Goal: Task Accomplishment & Management: Use online tool/utility

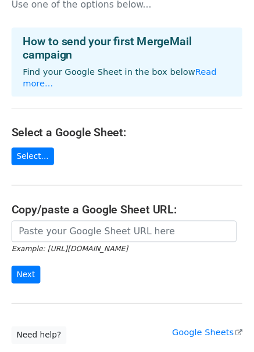
scroll to position [58, 0]
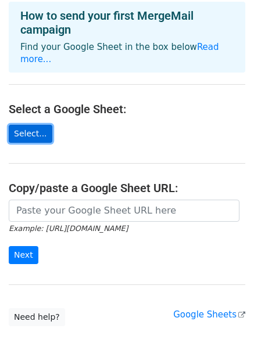
click at [39, 127] on link "Select..." at bounding box center [31, 134] width 44 height 18
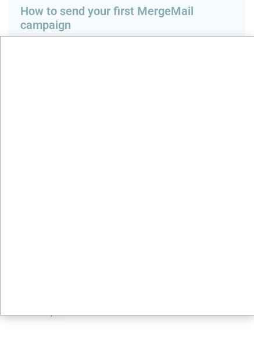
scroll to position [0, 0]
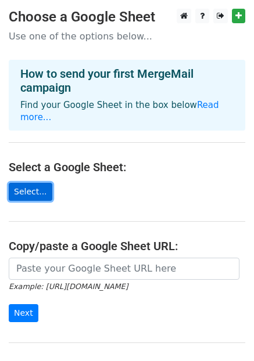
click at [33, 183] on link "Select..." at bounding box center [31, 192] width 44 height 18
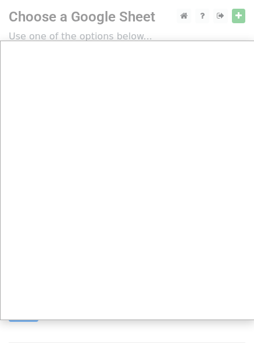
click at [106, 9] on div at bounding box center [127, 232] width 254 height 465
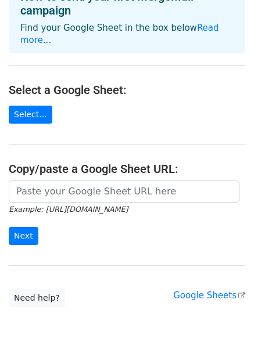
scroll to position [104, 0]
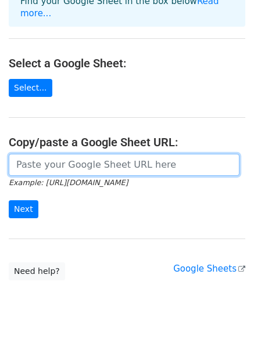
click at [38, 154] on input "url" at bounding box center [124, 165] width 230 height 22
paste input "[URL][DOMAIN_NAME]"
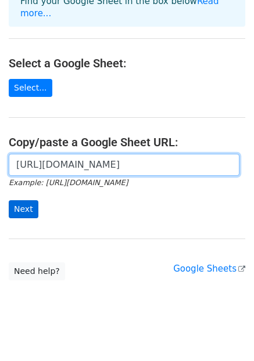
type input "[URL][DOMAIN_NAME]"
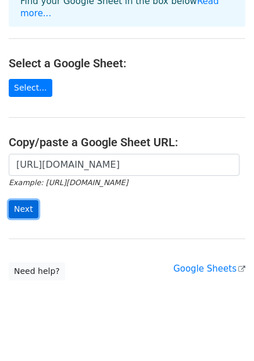
scroll to position [0, 0]
click at [21, 200] on input "Next" at bounding box center [24, 209] width 30 height 18
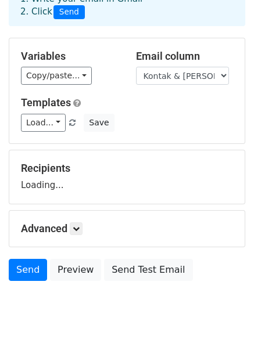
scroll to position [89, 0]
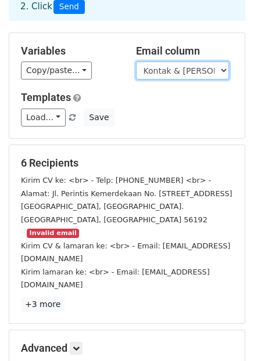
click at [168, 62] on select "Nama Perusahaan Posisi Kualifikasi & Persyaratan Deskripsi Pekerjaan Lokasi Kon…" at bounding box center [182, 71] width 93 height 18
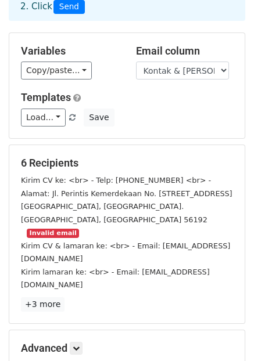
click at [117, 92] on div "Templates Load... No templates saved Save" at bounding box center [126, 108] width 229 height 35
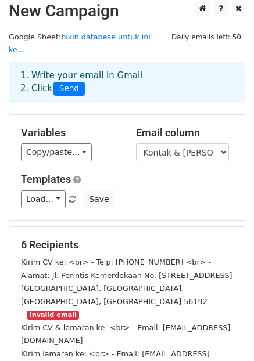
scroll to position [0, 0]
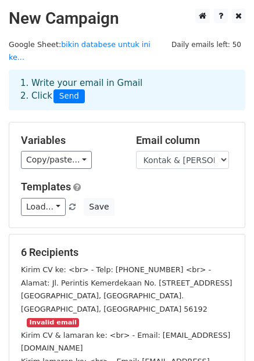
click at [141, 183] on div "Templates Load... No templates saved Save" at bounding box center [126, 198] width 229 height 35
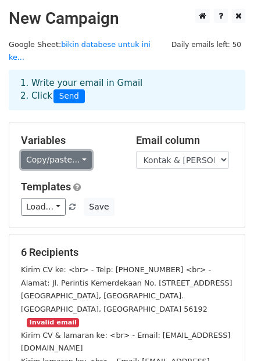
click at [73, 151] on link "Copy/paste..." at bounding box center [56, 160] width 71 height 18
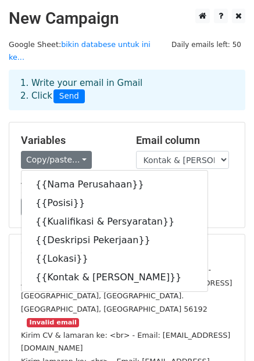
click at [194, 198] on div "Load... No templates saved Save" at bounding box center [126, 207] width 229 height 18
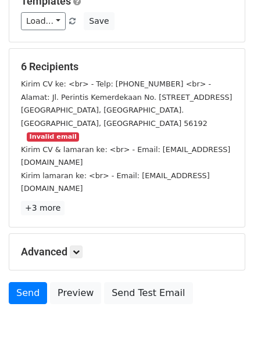
scroll to position [188, 0]
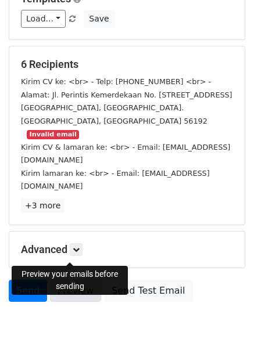
click at [80, 280] on link "Preview" at bounding box center [75, 291] width 51 height 22
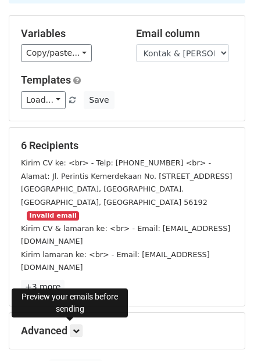
scroll to position [0, 0]
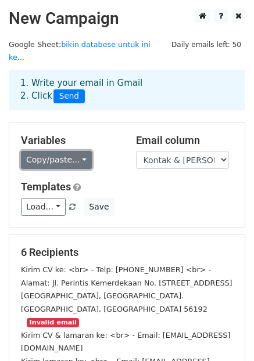
click at [81, 151] on link "Copy/paste..." at bounding box center [56, 160] width 71 height 18
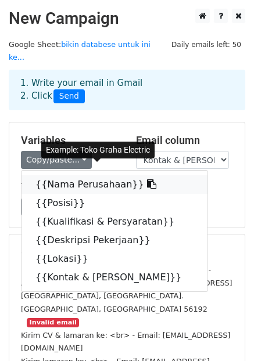
click at [76, 175] on link "{{Nama Perusahaan}}" at bounding box center [114, 184] width 186 height 19
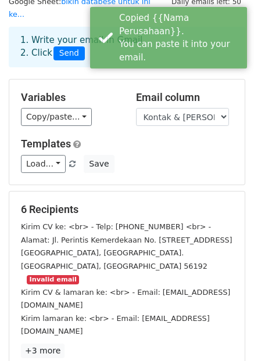
scroll to position [116, 0]
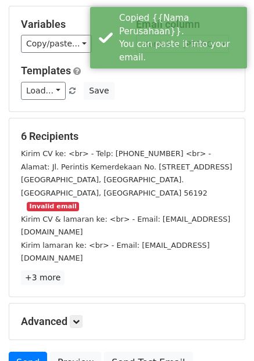
click at [124, 155] on small "Kirim CV ke: <br> - Telp: 0856-4334-3372 <br> - Alamat: Jl. Perintis Kemerdekaa…" at bounding box center [126, 173] width 211 height 48
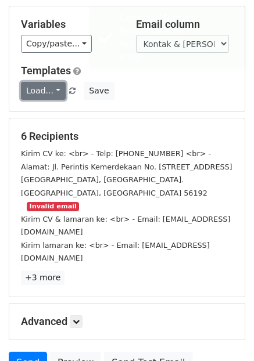
click at [53, 82] on link "Load..." at bounding box center [43, 91] width 45 height 18
click at [57, 108] on h6 "No templates saved" at bounding box center [75, 117] width 109 height 19
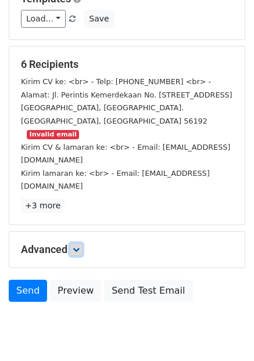
click at [73, 243] on link at bounding box center [76, 249] width 13 height 13
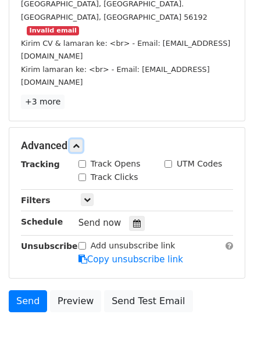
scroll to position [302, 0]
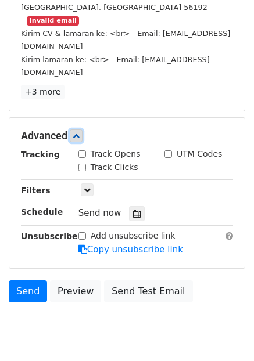
click at [72, 129] on link at bounding box center [76, 135] width 13 height 13
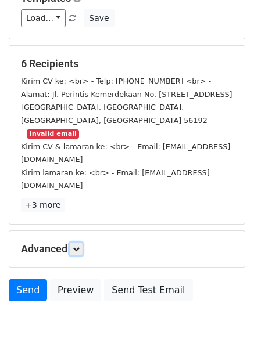
scroll to position [188, 0]
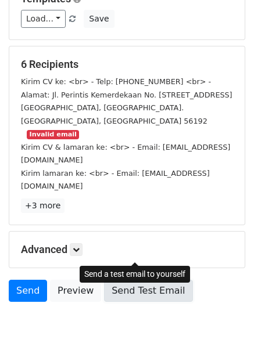
click at [143, 280] on link "Send Test Email" at bounding box center [148, 291] width 88 height 22
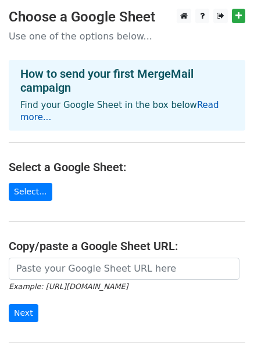
click at [195, 100] on link "Read more..." at bounding box center [119, 111] width 199 height 23
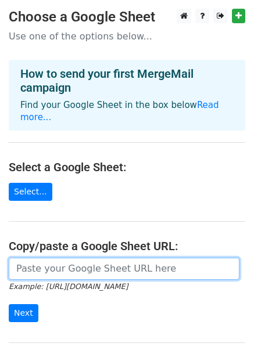
click at [46, 260] on input "url" at bounding box center [124, 269] width 230 height 22
type input "[URL][DOMAIN_NAME]"
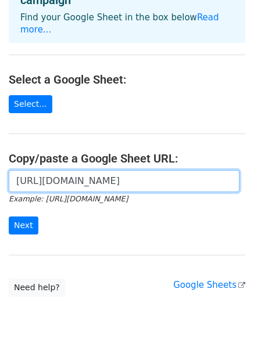
scroll to position [104, 0]
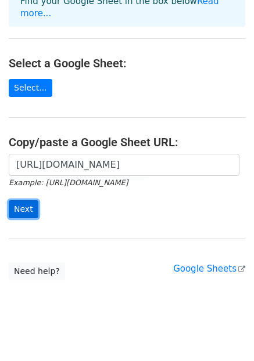
click at [24, 200] on input "Next" at bounding box center [24, 209] width 30 height 18
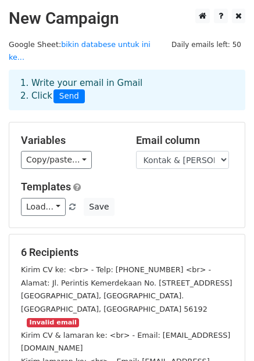
click at [201, 181] on h5 "Templates" at bounding box center [127, 187] width 212 height 13
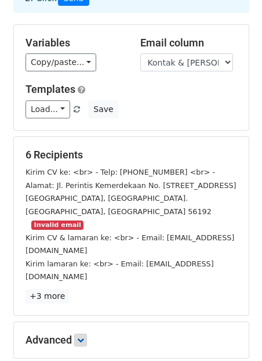
scroll to position [174, 0]
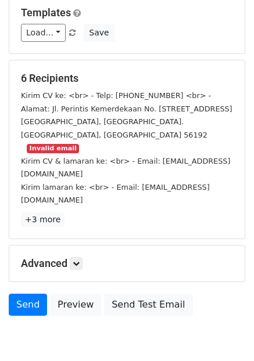
drag, startPoint x: 37, startPoint y: 120, endPoint x: 86, endPoint y: 118, distance: 48.8
click at [77, 118] on div "Kirim CV ke: <br> - Telp: [PHONE_NUMBER] <br> - Alamat: Jl. Perintis Kemerdekaa…" at bounding box center [126, 122] width 229 height 66
click at [117, 120] on div "Kirim CV ke: <br> - Telp: [PHONE_NUMBER] <br> - Alamat: Jl. Perintis Kemerdekaa…" at bounding box center [126, 122] width 229 height 66
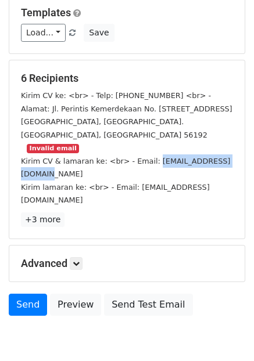
drag, startPoint x: 146, startPoint y: 136, endPoint x: 229, endPoint y: 139, distance: 82.5
click at [229, 154] on div "Kirim CV & lamaran ke: <br> - Email: [EMAIL_ADDRESS][DOMAIN_NAME]" at bounding box center [126, 167] width 229 height 26
click at [157, 157] on small "Kirim CV & lamaran ke: <br> - Email: [EMAIL_ADDRESS][DOMAIN_NAME]" at bounding box center [125, 168] width 209 height 22
drag, startPoint x: 123, startPoint y: 133, endPoint x: 207, endPoint y: 139, distance: 83.8
click at [197, 157] on small "Kirim CV & lamaran ke: <br> - Email: [EMAIL_ADDRESS][DOMAIN_NAME]" at bounding box center [125, 168] width 209 height 22
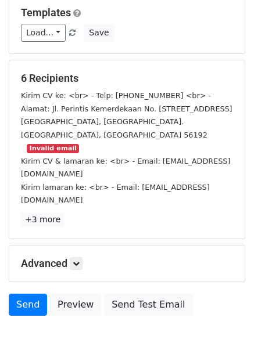
click at [220, 181] on div "Kirim lamaran ke: <br> - Email: [EMAIL_ADDRESS][DOMAIN_NAME]" at bounding box center [126, 194] width 229 height 26
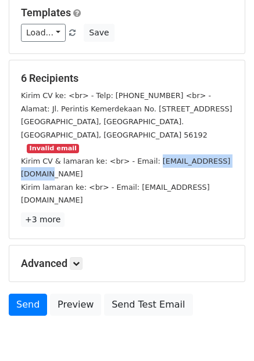
drag, startPoint x: 143, startPoint y: 134, endPoint x: 228, endPoint y: 139, distance: 85.0
click at [228, 154] on div "Kirim CV & lamaran ke: <br> - Email: [EMAIL_ADDRESS][DOMAIN_NAME]" at bounding box center [126, 167] width 229 height 26
copy small "[EMAIL_ADDRESS][DOMAIN_NAME]"
click at [29, 212] on link "+3 more" at bounding box center [43, 219] width 44 height 15
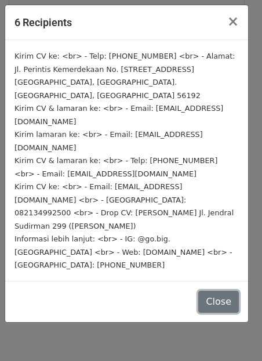
click at [225, 291] on button "Close" at bounding box center [219, 302] width 41 height 22
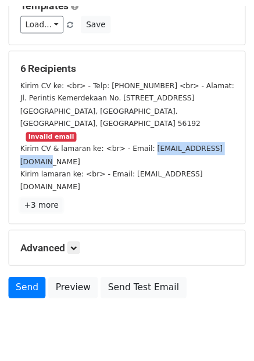
scroll to position [162, 0]
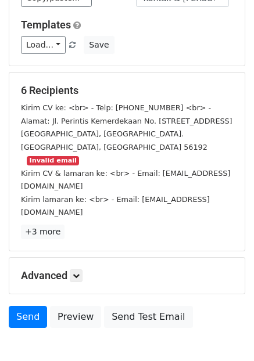
click at [181, 203] on div "6 Recipients Kirim CV ke: <br> - Telp: 0856-4334-3372 <br> - Alamat: Jl. Perint…" at bounding box center [126, 162] width 235 height 178
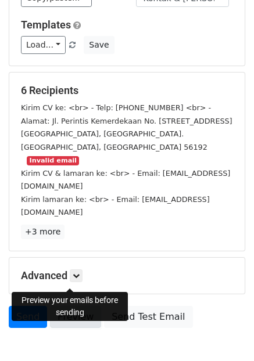
click at [75, 306] on link "Preview" at bounding box center [75, 317] width 51 height 22
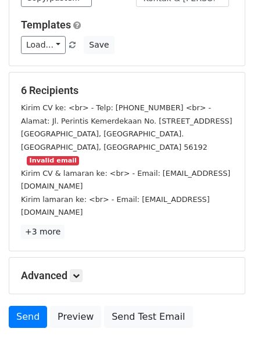
click at [73, 258] on div "Advanced Tracking Track Opens UTM Codes Track Clicks Filters Only include sprea…" at bounding box center [126, 276] width 235 height 36
